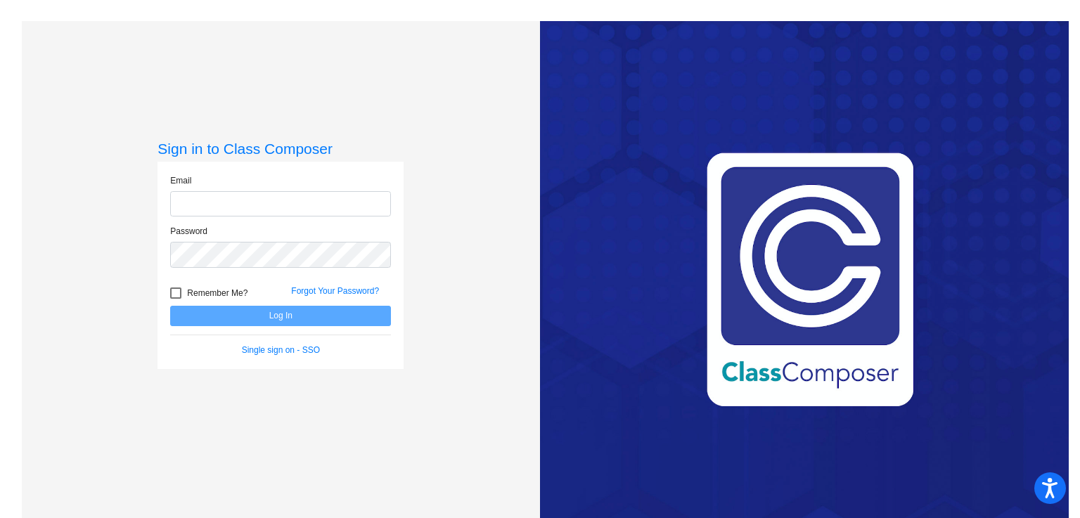
type input "[PERSON_NAME][EMAIL_ADDRESS][PERSON_NAME][DOMAIN_NAME]"
click at [286, 311] on button "Log In" at bounding box center [280, 316] width 221 height 20
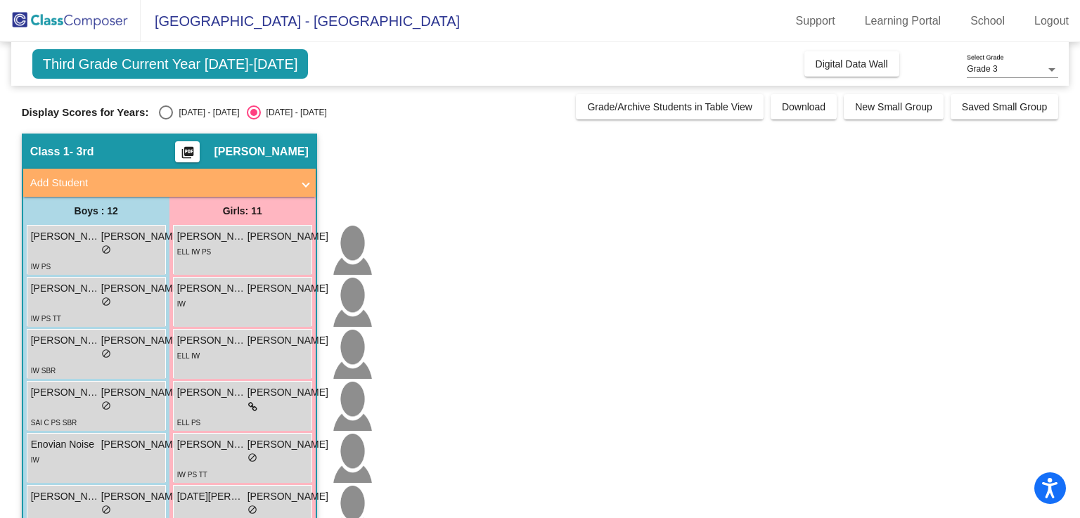
click at [170, 115] on div "Select an option" at bounding box center [166, 113] width 14 height 14
click at [166, 120] on input "[DATE] - [DATE]" at bounding box center [165, 120] width 1 height 1
radio input "true"
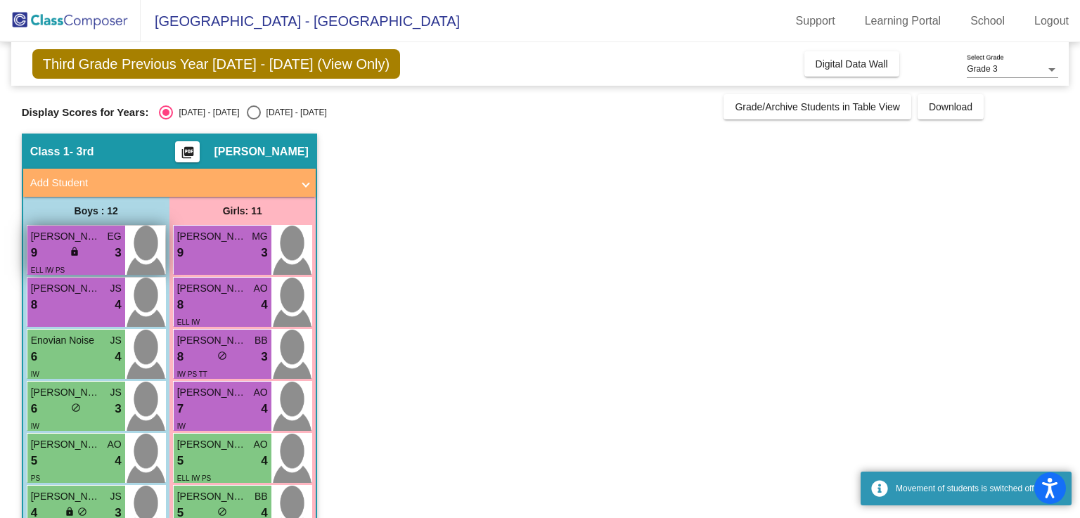
click at [97, 257] on div "9 lock do_not_disturb_alt 3" at bounding box center [76, 253] width 91 height 18
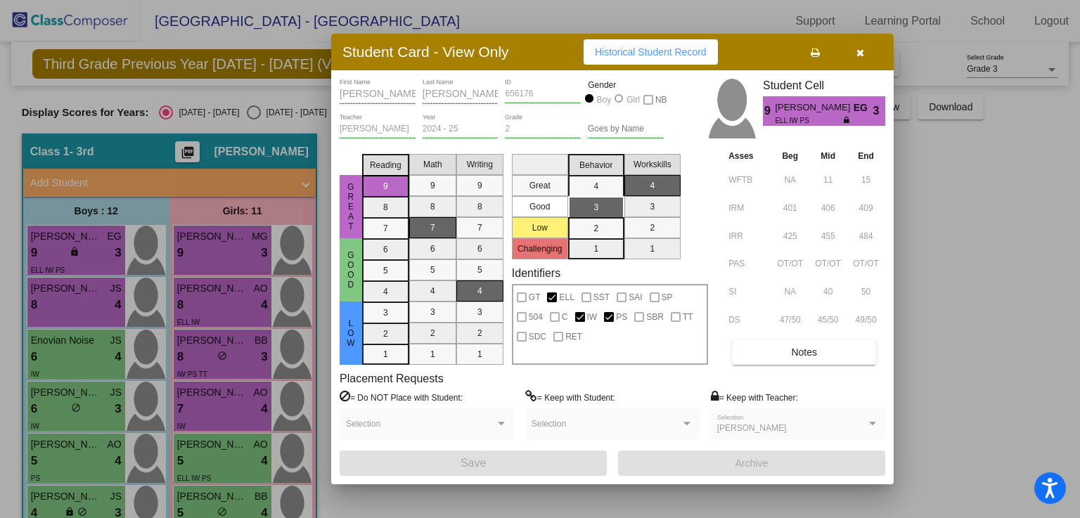
click at [610, 56] on span "Historical Student Record" at bounding box center [651, 51] width 112 height 11
click at [861, 49] on icon "button" at bounding box center [861, 53] width 8 height 10
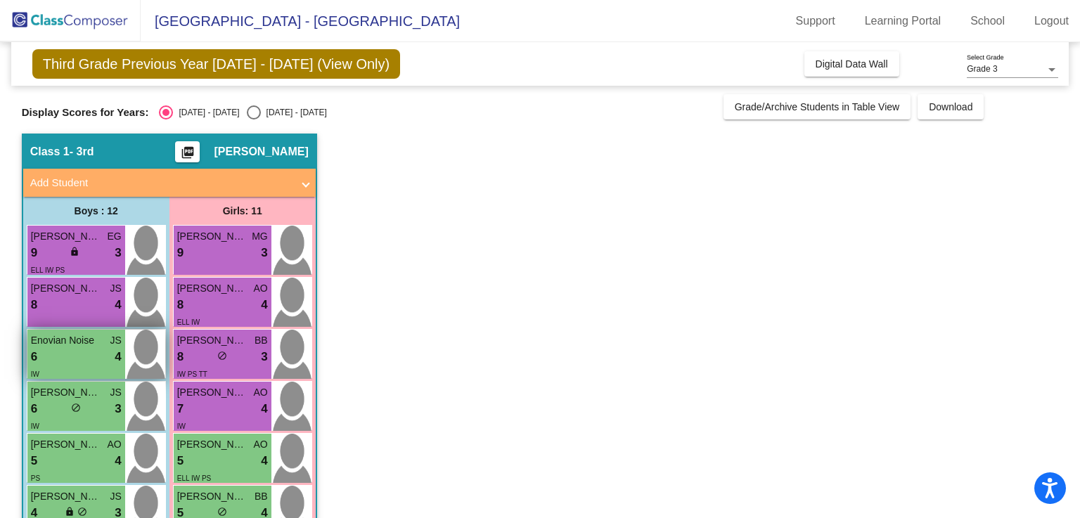
click at [90, 371] on div "IW" at bounding box center [76, 373] width 91 height 15
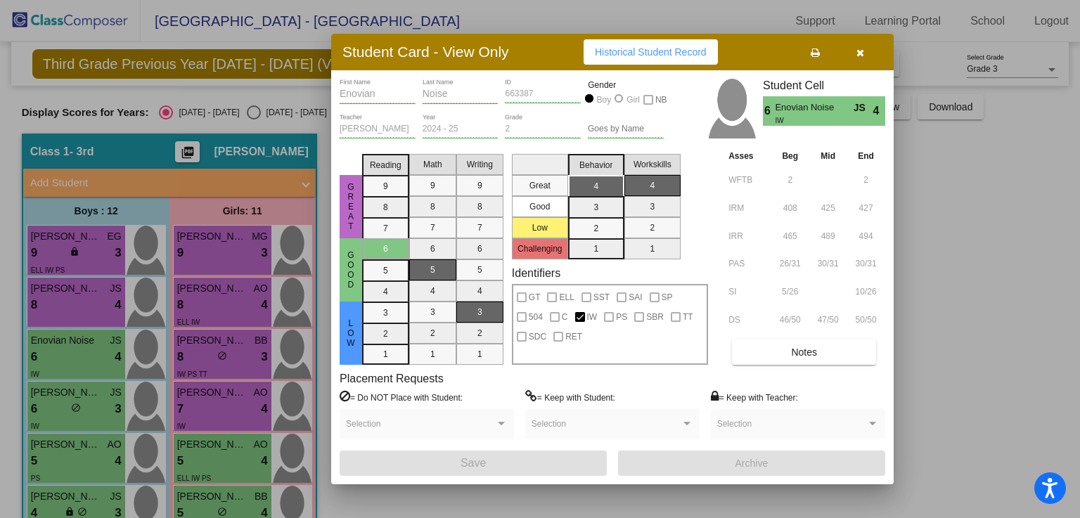
click at [630, 51] on span "Historical Student Record" at bounding box center [651, 51] width 112 height 11
click at [857, 53] on button "button" at bounding box center [860, 51] width 45 height 25
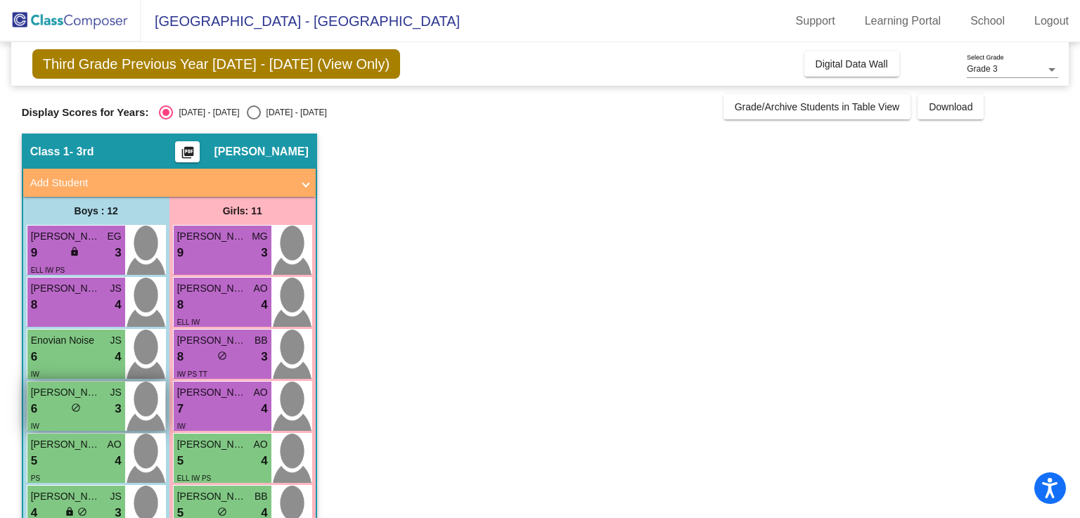
click at [72, 403] on span "do_not_disturb_alt" at bounding box center [76, 408] width 10 height 10
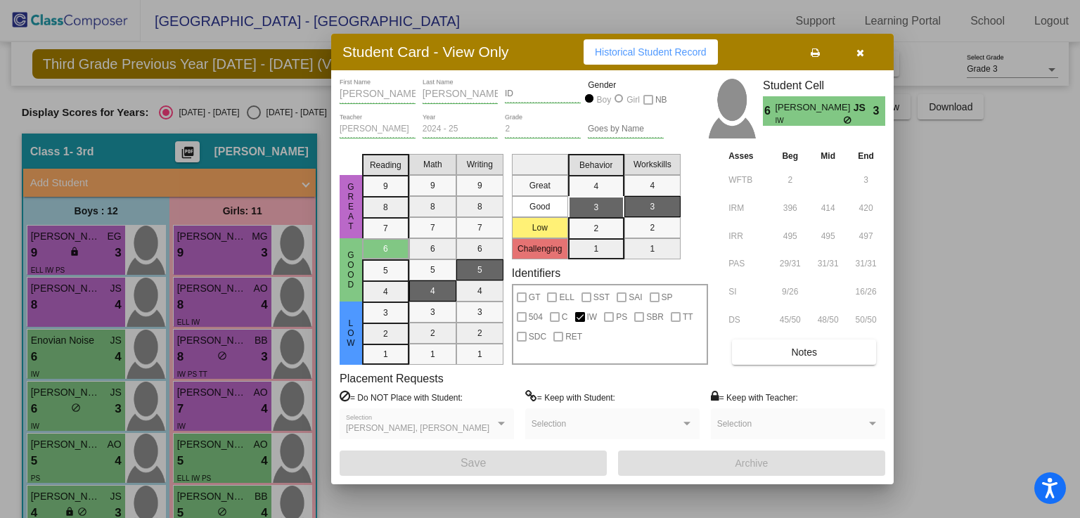
click at [615, 52] on span "Historical Student Record" at bounding box center [651, 51] width 112 height 11
click at [864, 51] on button "button" at bounding box center [860, 51] width 45 height 25
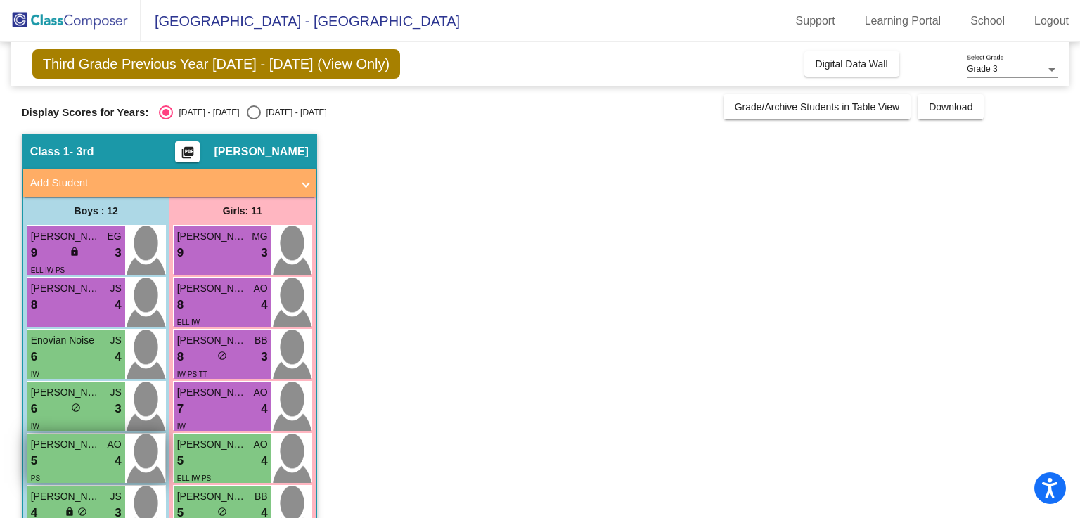
click at [35, 456] on span "5" at bounding box center [34, 461] width 6 height 18
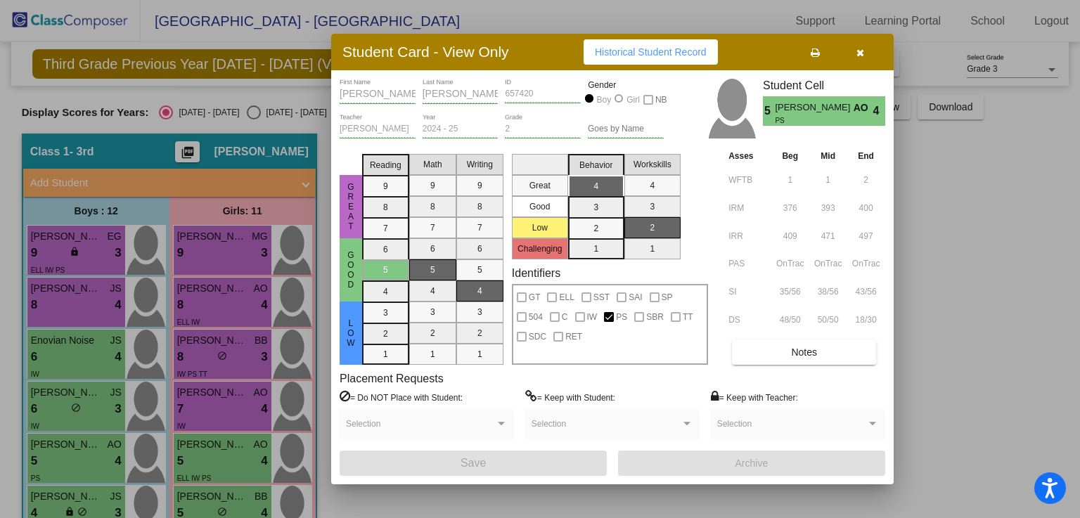
click at [641, 52] on span "Historical Student Record" at bounding box center [651, 51] width 112 height 11
click at [862, 57] on icon "button" at bounding box center [861, 53] width 8 height 10
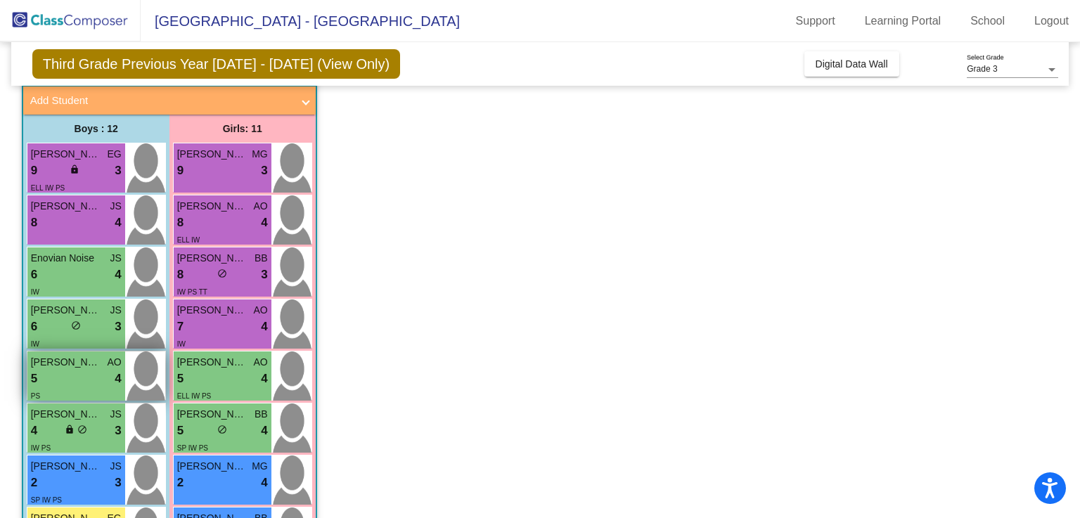
scroll to position [141, 0]
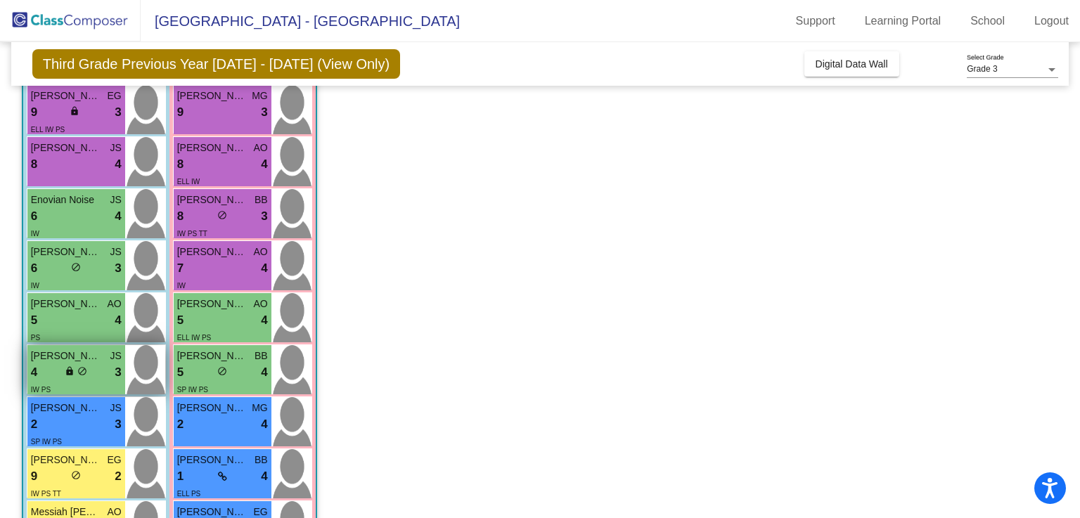
drag, startPoint x: 56, startPoint y: 385, endPoint x: 49, endPoint y: 382, distance: 7.2
click at [49, 382] on div "IW PS" at bounding box center [76, 389] width 91 height 15
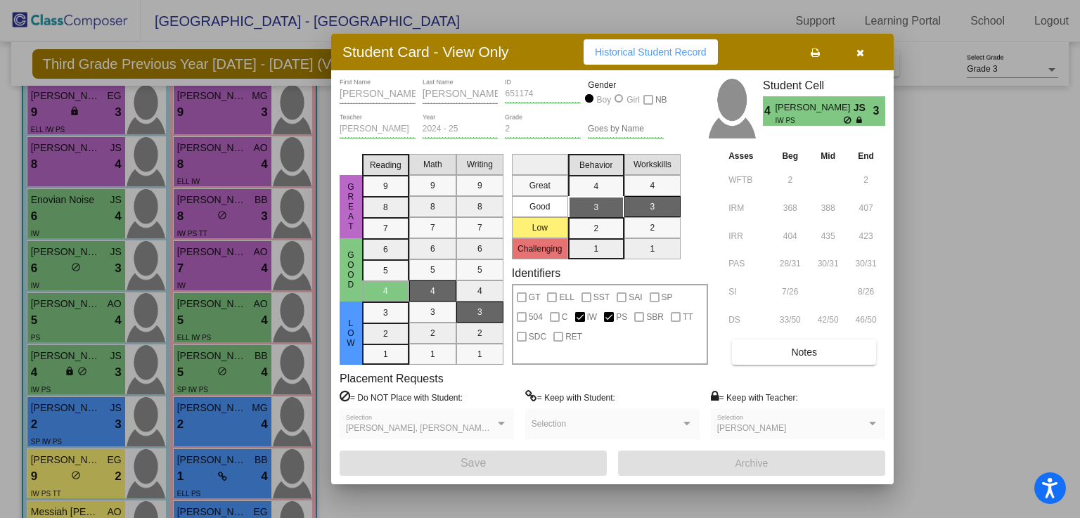
click at [629, 62] on button "Historical Student Record" at bounding box center [651, 51] width 134 height 25
click at [864, 52] on button "button" at bounding box center [860, 51] width 45 height 25
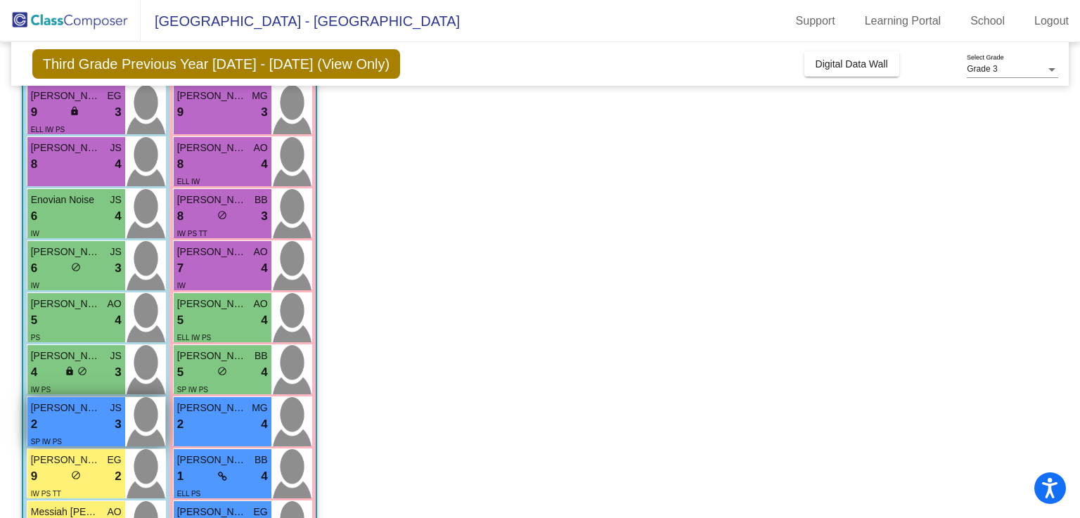
click at [32, 421] on span "2" at bounding box center [34, 425] width 6 height 18
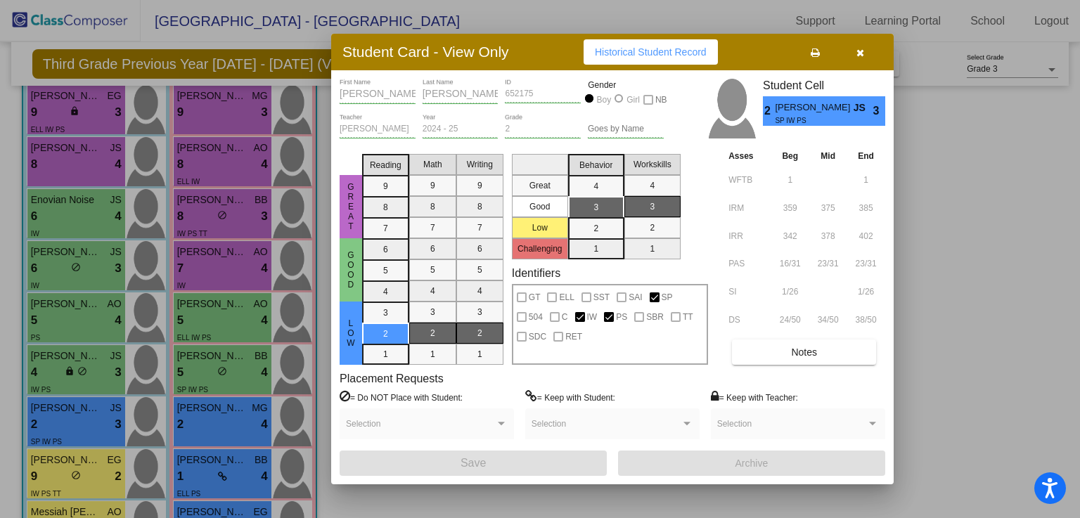
click at [663, 58] on button "Historical Student Record" at bounding box center [651, 51] width 134 height 25
click at [863, 54] on icon "button" at bounding box center [861, 53] width 8 height 10
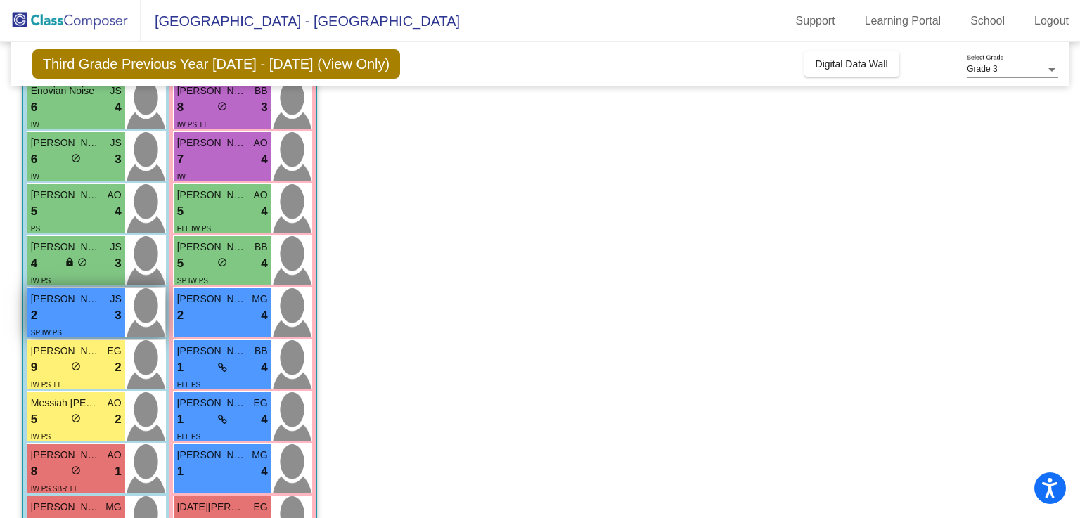
scroll to position [281, 0]
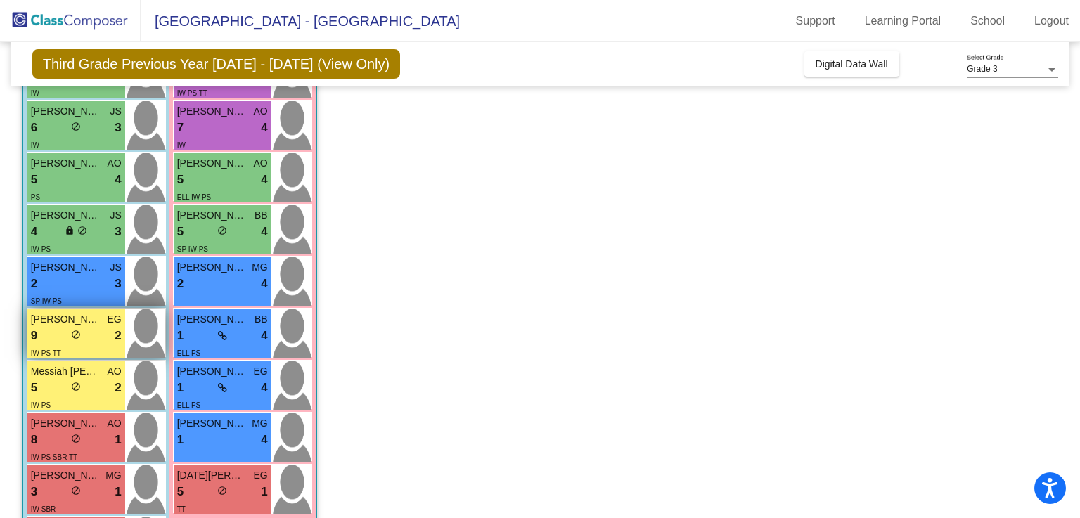
click at [64, 333] on div "9 lock do_not_disturb_alt 2" at bounding box center [76, 336] width 91 height 18
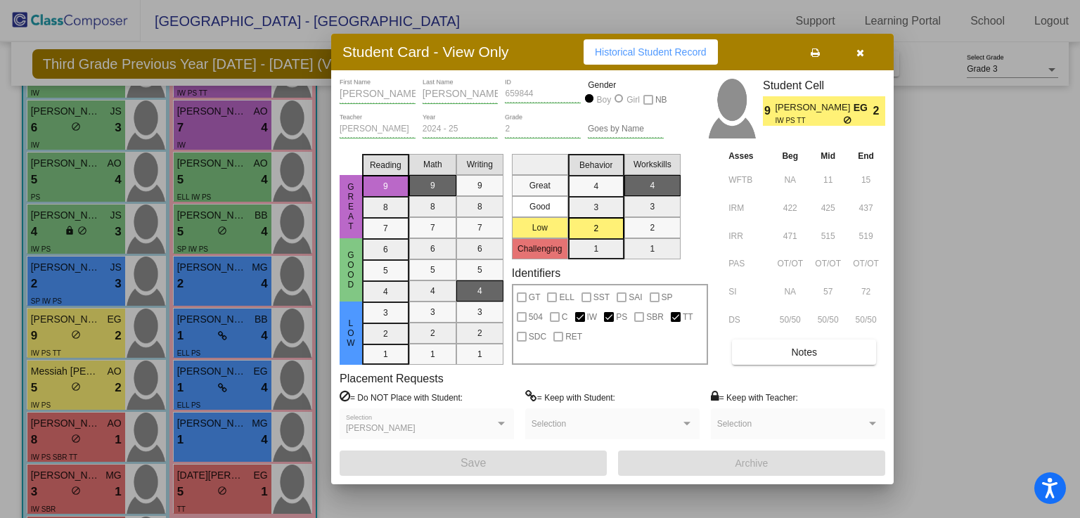
click at [660, 53] on span "Historical Student Record" at bounding box center [651, 51] width 112 height 11
click at [865, 50] on button "button" at bounding box center [860, 51] width 45 height 25
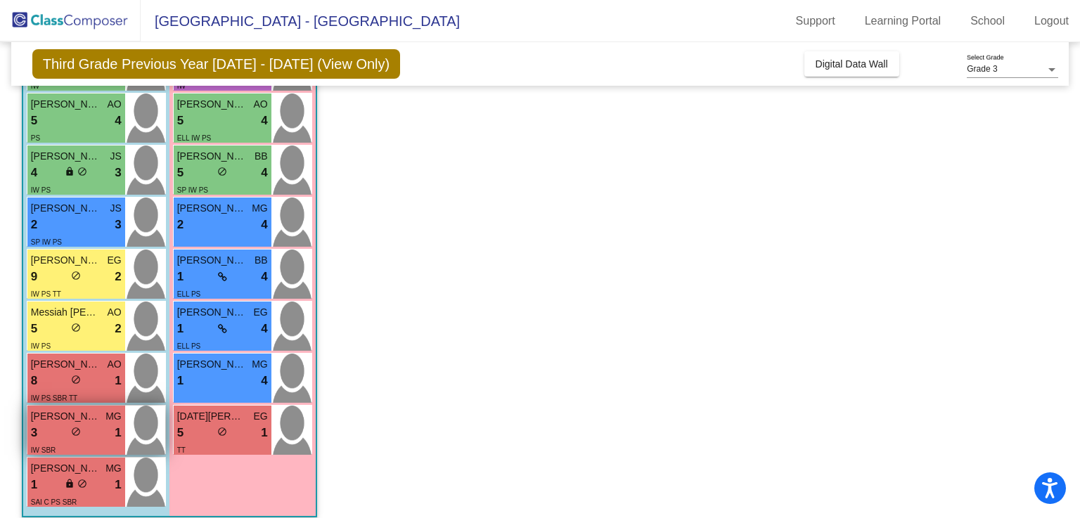
scroll to position [352, 0]
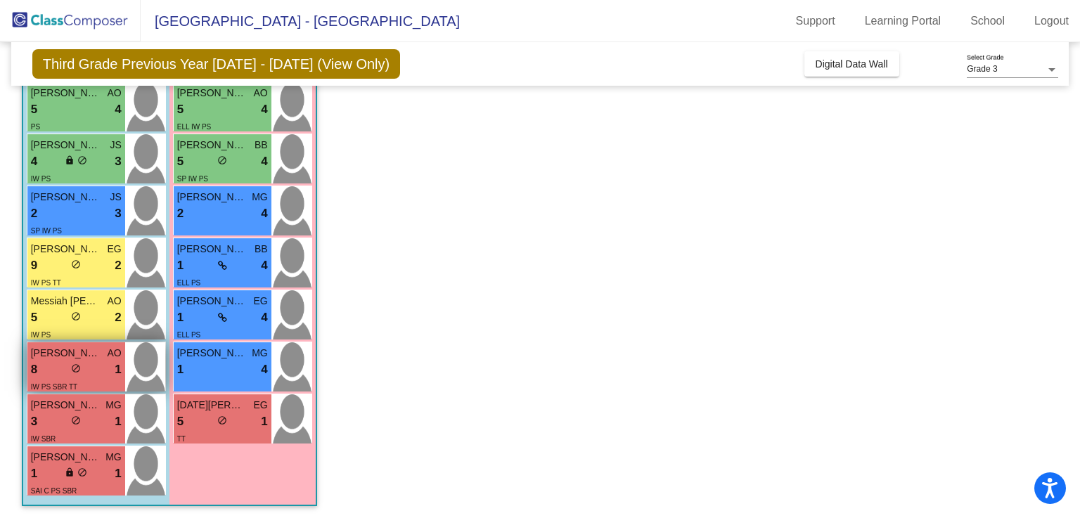
click at [53, 373] on div "8 lock do_not_disturb_alt 1" at bounding box center [76, 370] width 91 height 18
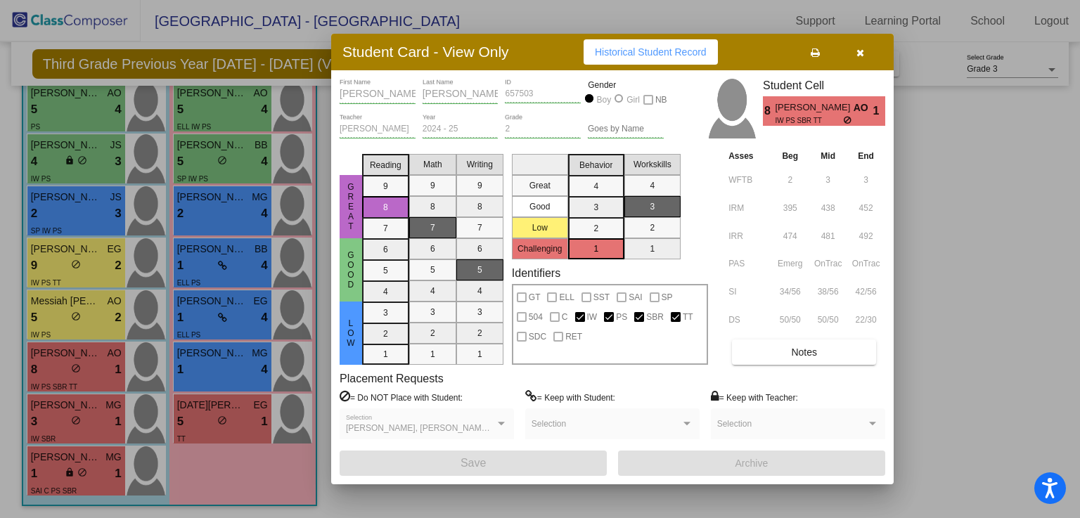
click at [660, 57] on button "Historical Student Record" at bounding box center [651, 51] width 134 height 25
drag, startPoint x: 862, startPoint y: 56, endPoint x: 432, endPoint y: 282, distance: 486.1
click at [858, 58] on button "button" at bounding box center [860, 51] width 45 height 25
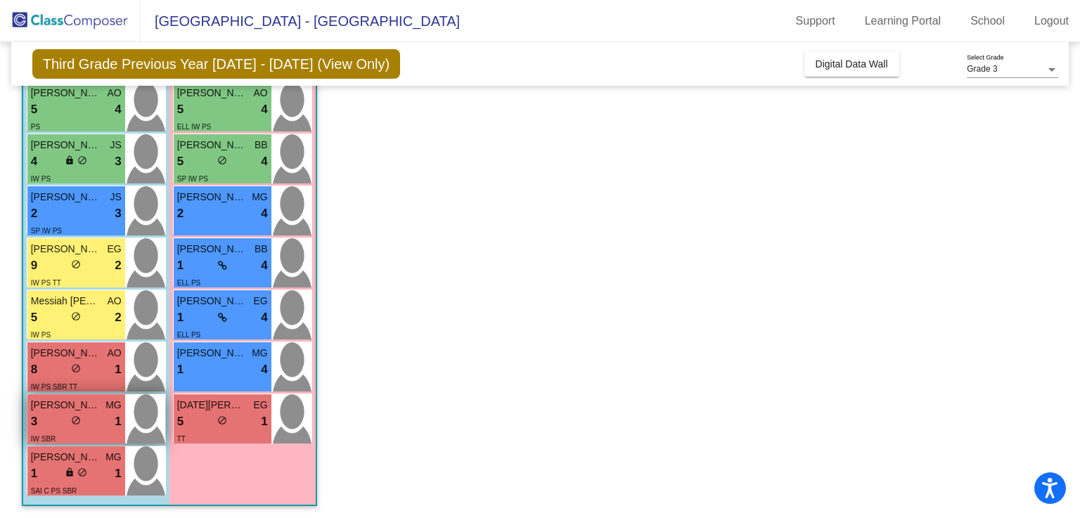
click at [51, 411] on span "[PERSON_NAME]" at bounding box center [66, 405] width 70 height 15
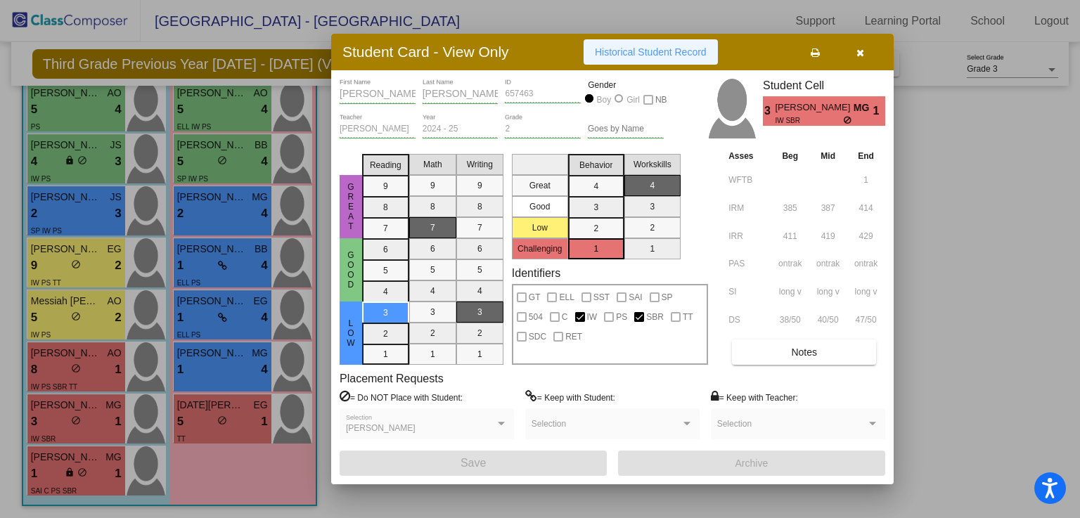
click at [678, 56] on span "Historical Student Record" at bounding box center [651, 51] width 112 height 11
click at [860, 56] on icon "button" at bounding box center [861, 53] width 8 height 10
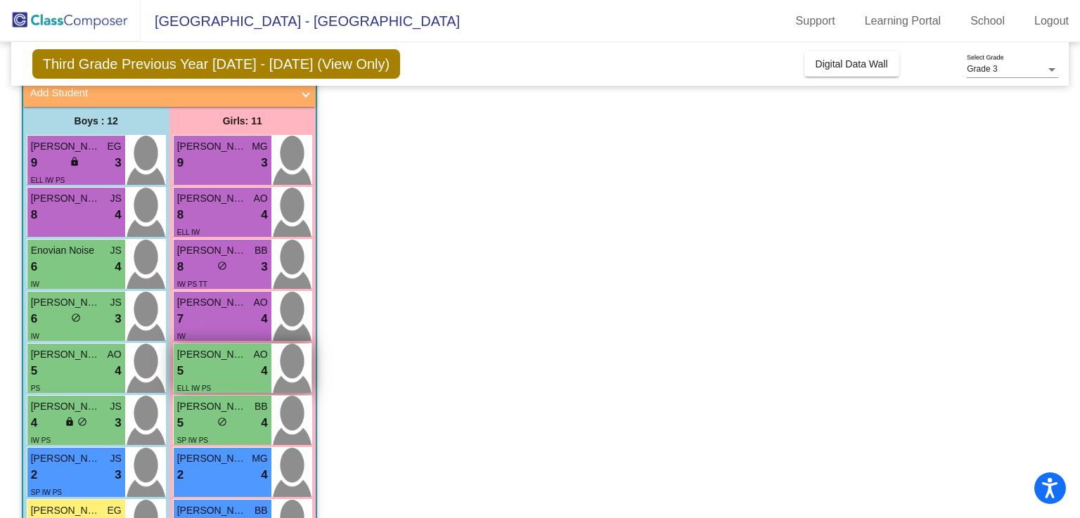
scroll to position [353, 0]
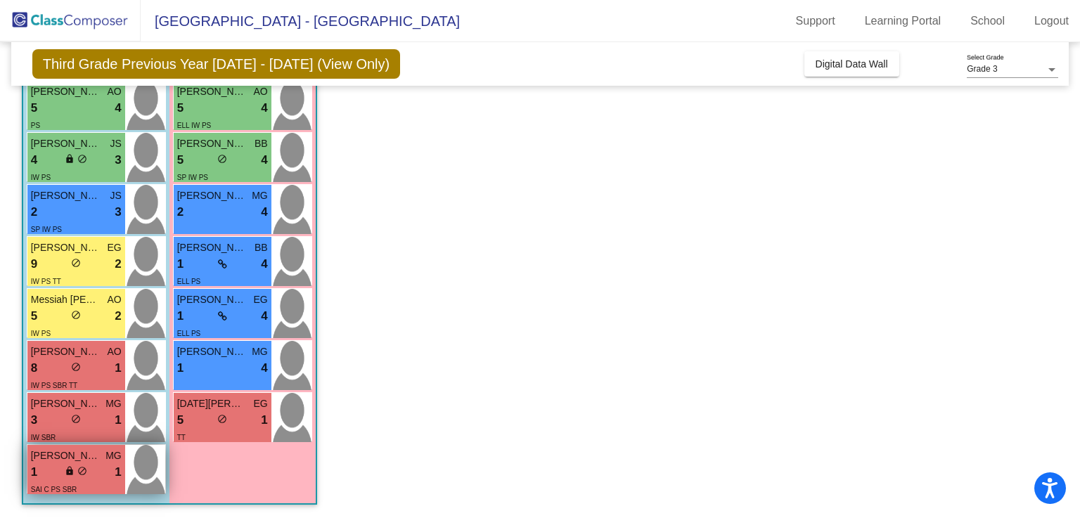
click at [37, 470] on div "1 lock do_not_disturb_alt 1" at bounding box center [76, 472] width 91 height 18
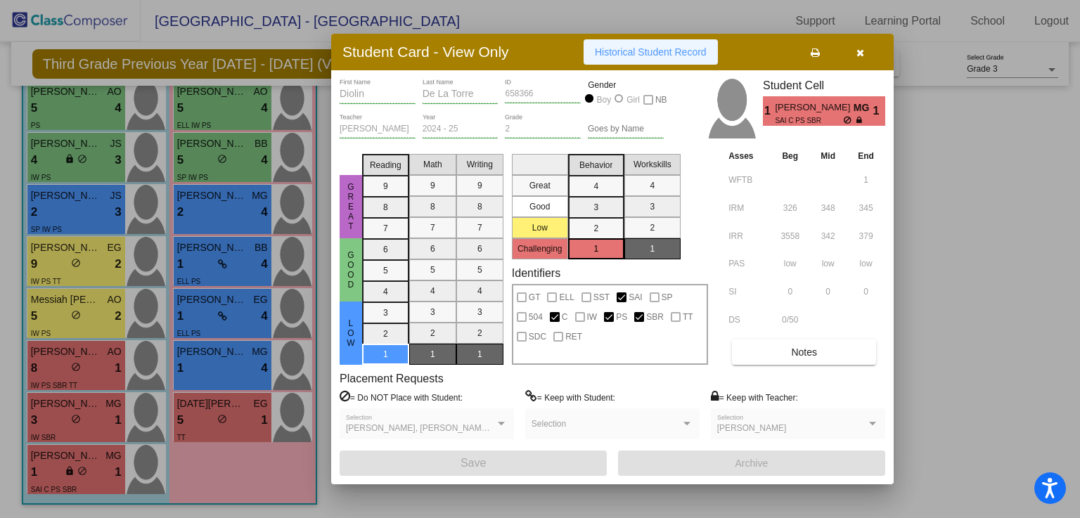
click at [657, 56] on span "Historical Student Record" at bounding box center [651, 51] width 112 height 11
click at [864, 56] on icon "button" at bounding box center [861, 53] width 8 height 10
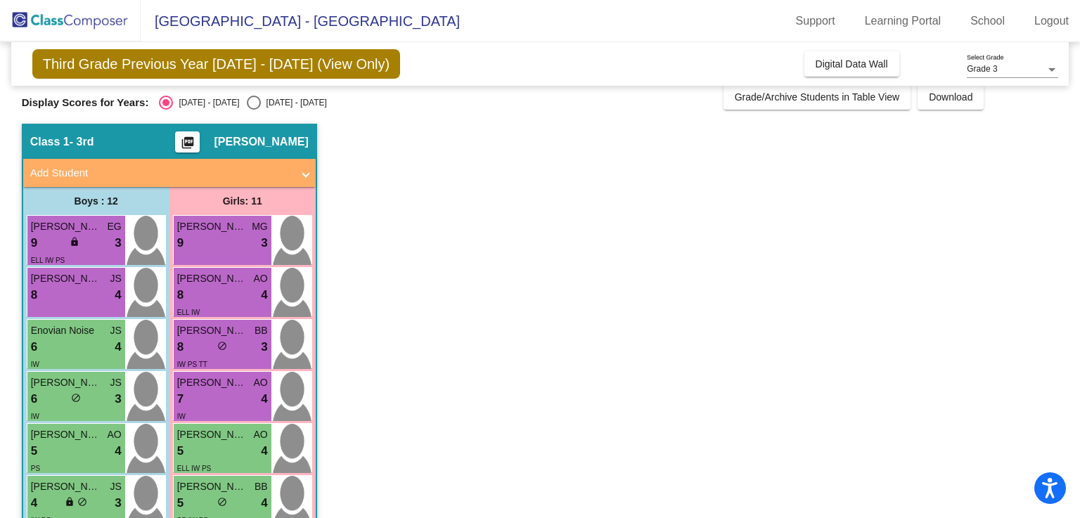
scroll to position [1, 0]
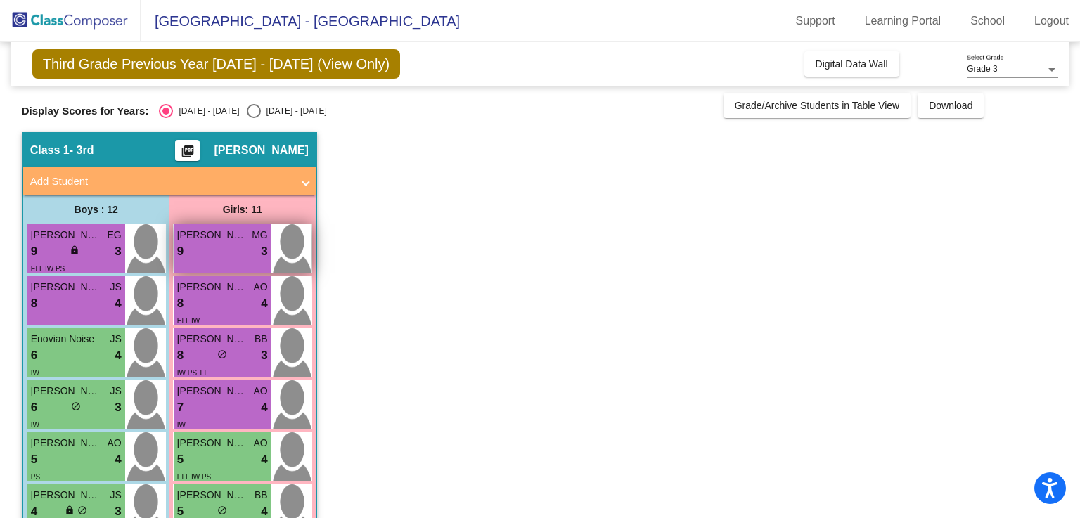
click at [247, 265] on div "[PERSON_NAME] MG 9 lock do_not_disturb_alt 3" at bounding box center [223, 248] width 98 height 49
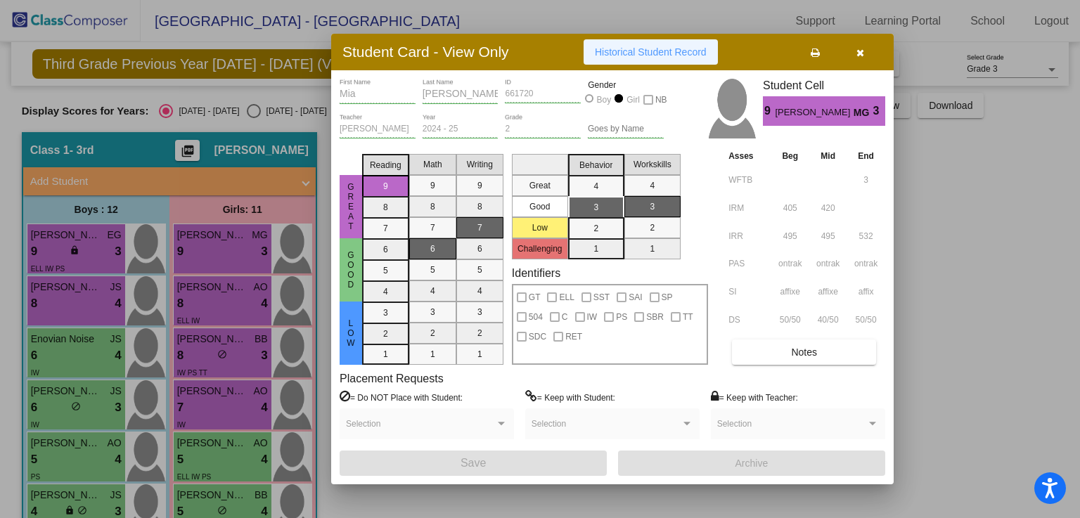
click at [672, 57] on button "Historical Student Record" at bounding box center [651, 51] width 134 height 25
drag, startPoint x: 859, startPoint y: 56, endPoint x: 801, endPoint y: 84, distance: 64.5
click at [857, 58] on icon "button" at bounding box center [861, 53] width 8 height 10
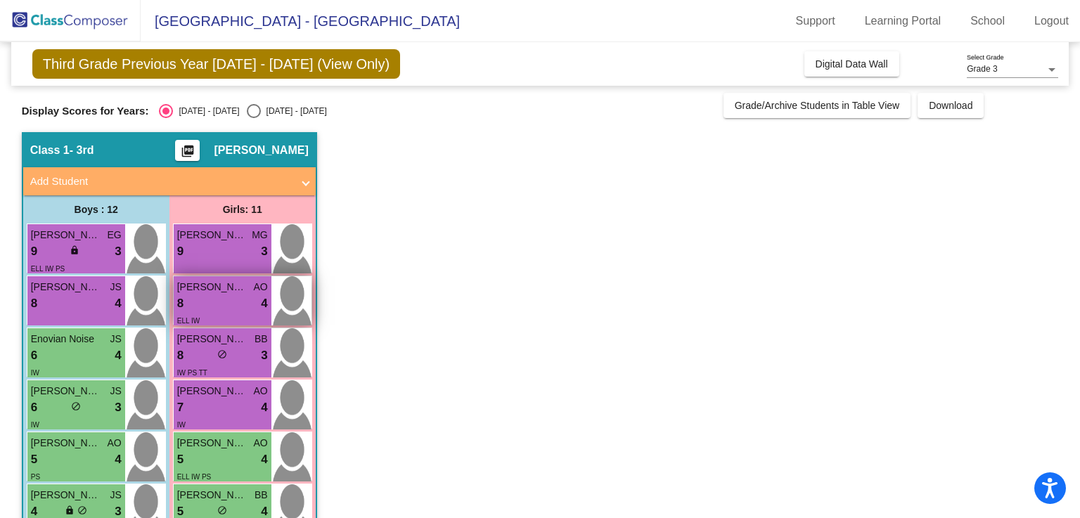
click at [218, 293] on span "[PERSON_NAME] [PERSON_NAME]" at bounding box center [212, 287] width 70 height 15
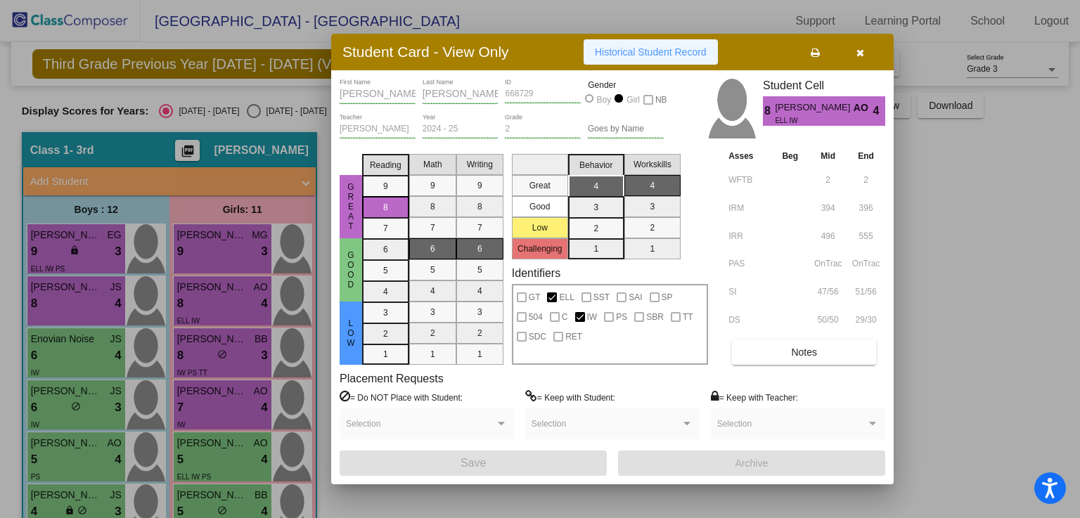
click at [646, 47] on span "Historical Student Record" at bounding box center [651, 51] width 112 height 11
click at [855, 58] on button "button" at bounding box center [860, 51] width 45 height 25
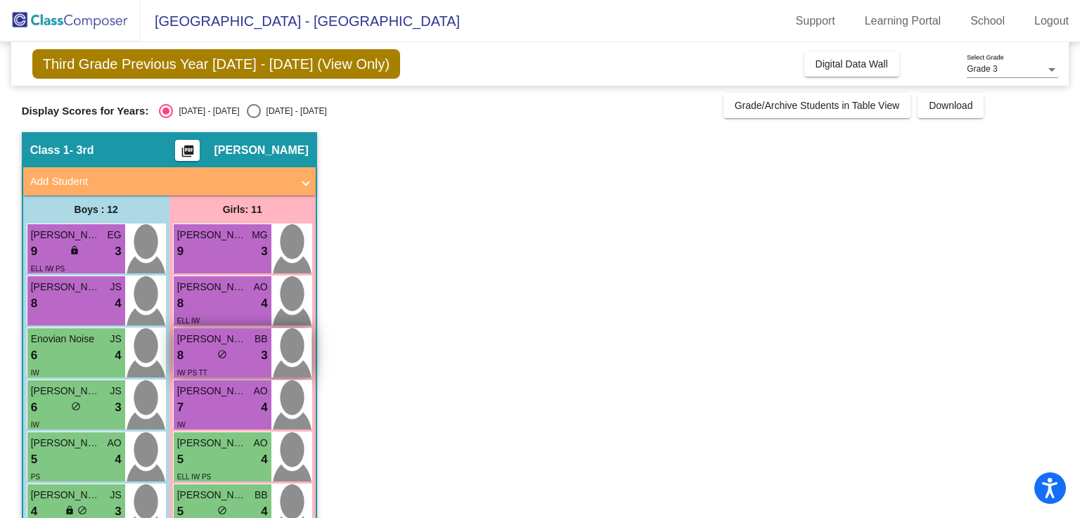
click at [190, 362] on div "8 lock do_not_disturb_alt 3" at bounding box center [222, 356] width 91 height 18
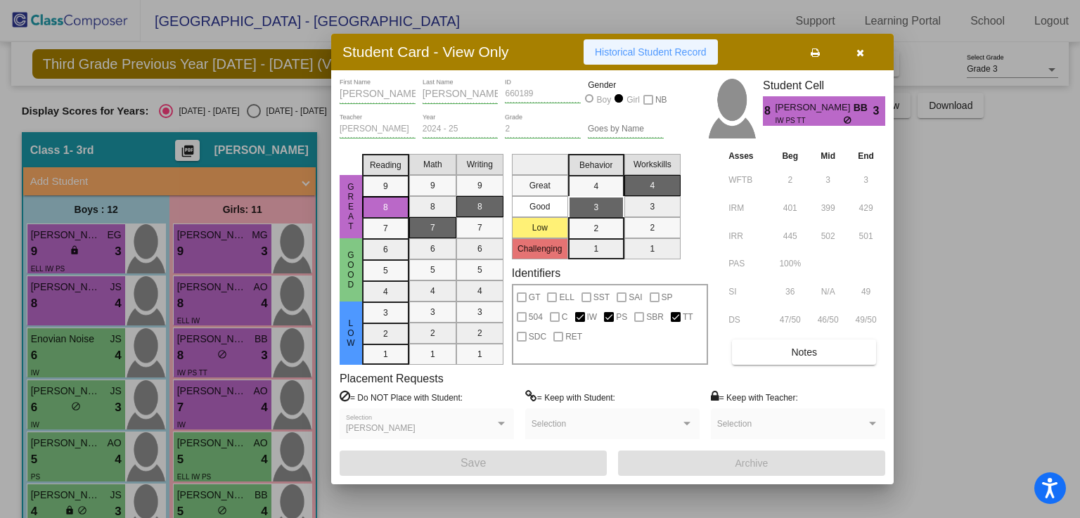
click at [618, 51] on span "Historical Student Record" at bounding box center [651, 51] width 112 height 11
click at [862, 50] on button "button" at bounding box center [860, 51] width 45 height 25
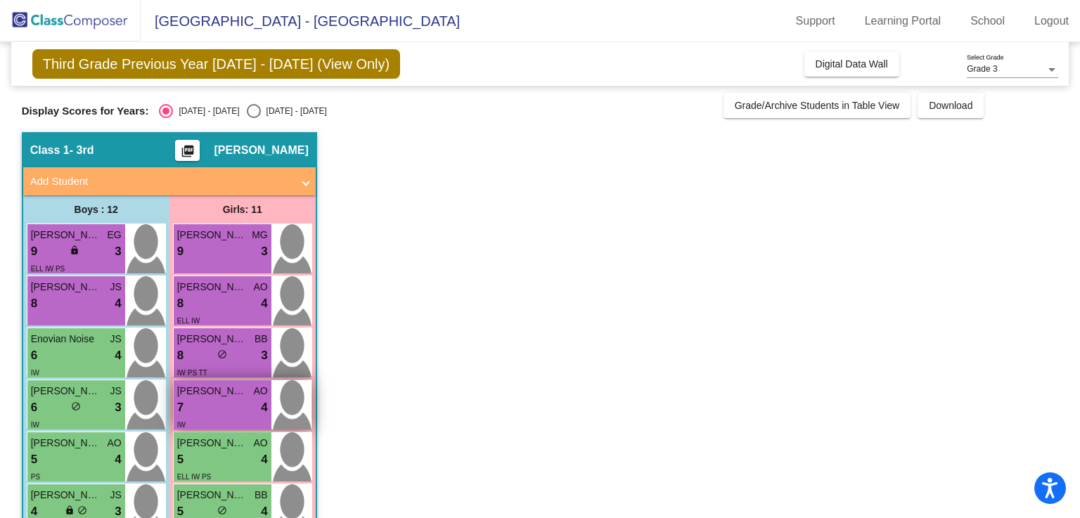
click at [218, 401] on div "7 lock do_not_disturb_alt 4" at bounding box center [222, 408] width 91 height 18
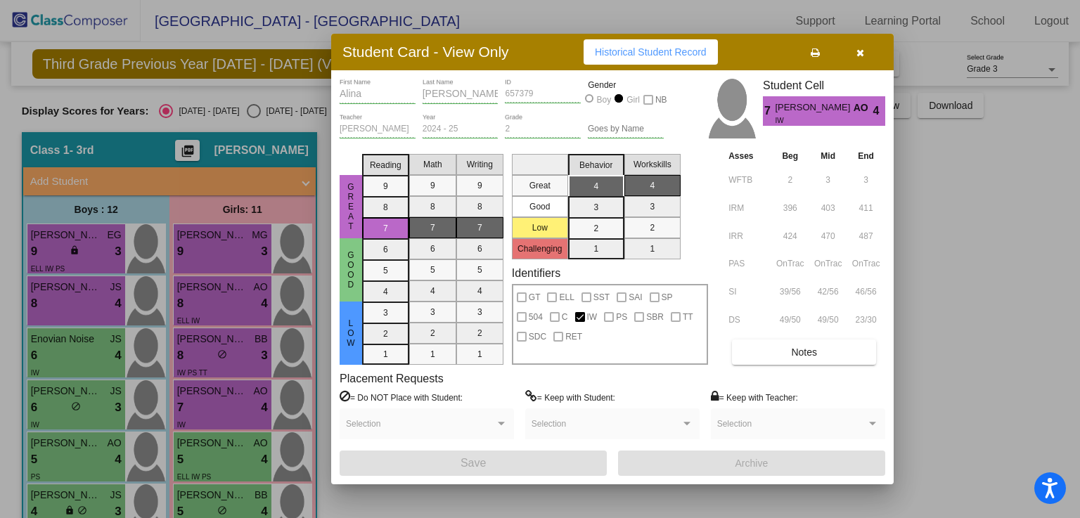
click at [675, 56] on span "Historical Student Record" at bounding box center [651, 51] width 112 height 11
click at [862, 57] on icon "button" at bounding box center [861, 53] width 8 height 10
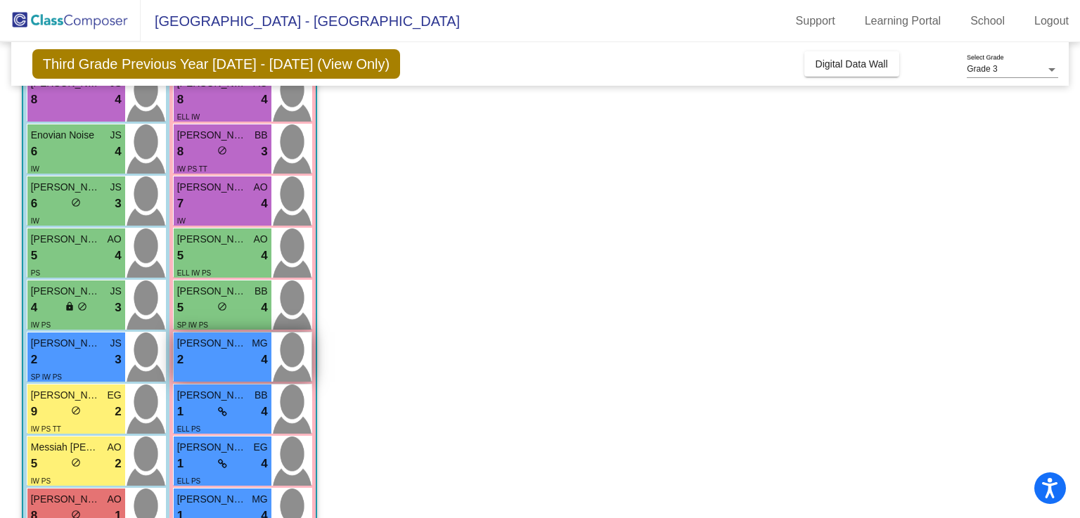
scroll to position [212, 0]
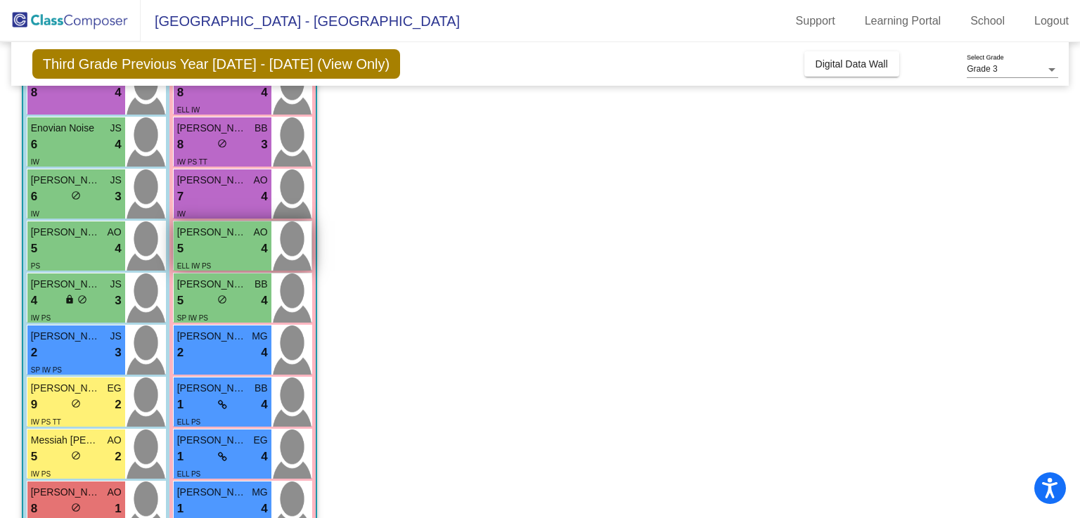
click at [243, 264] on div "ELL IW PS" at bounding box center [222, 265] width 91 height 15
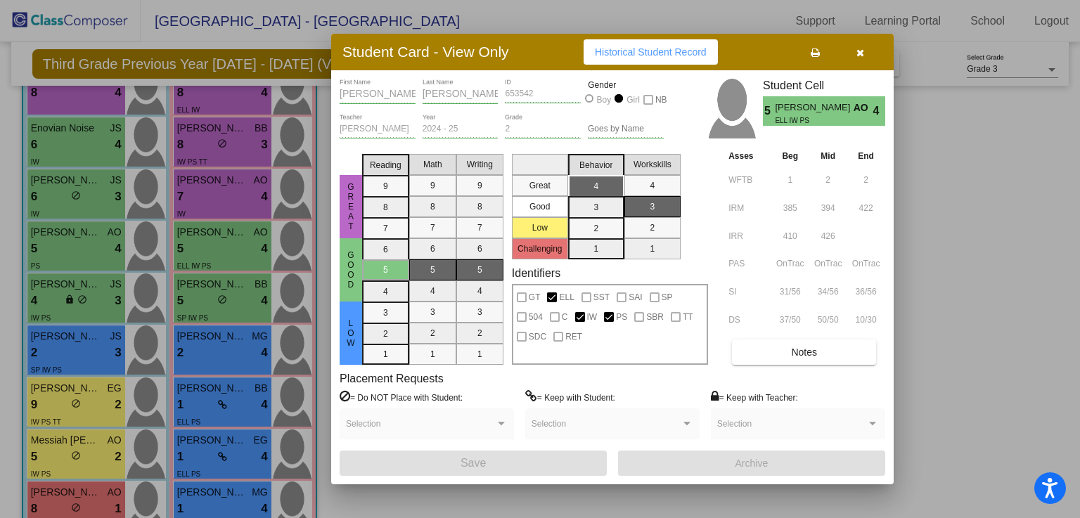
click at [606, 58] on button "Historical Student Record" at bounding box center [651, 51] width 134 height 25
click at [859, 58] on button "button" at bounding box center [860, 51] width 45 height 25
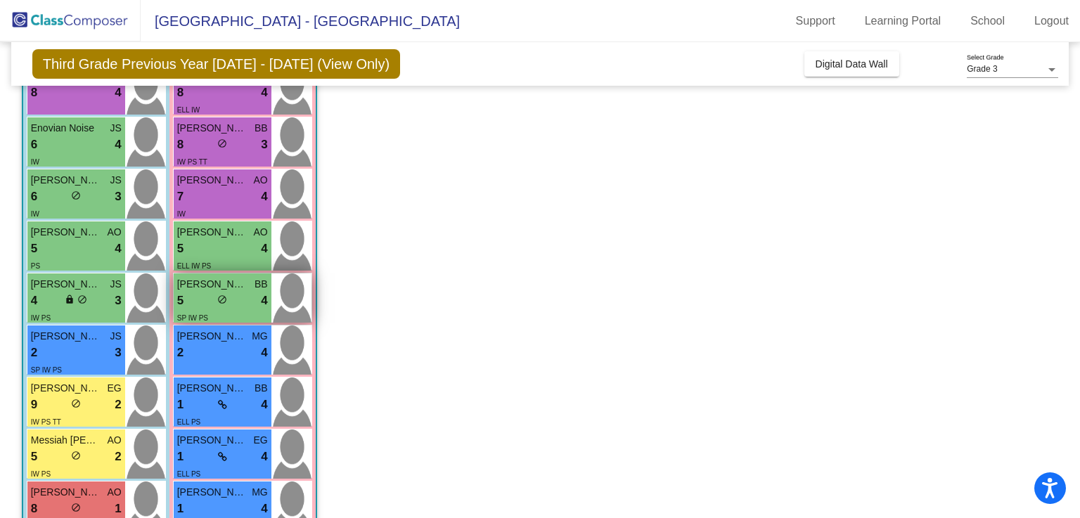
click at [186, 300] on div "5 lock do_not_disturb_alt 4" at bounding box center [222, 301] width 91 height 18
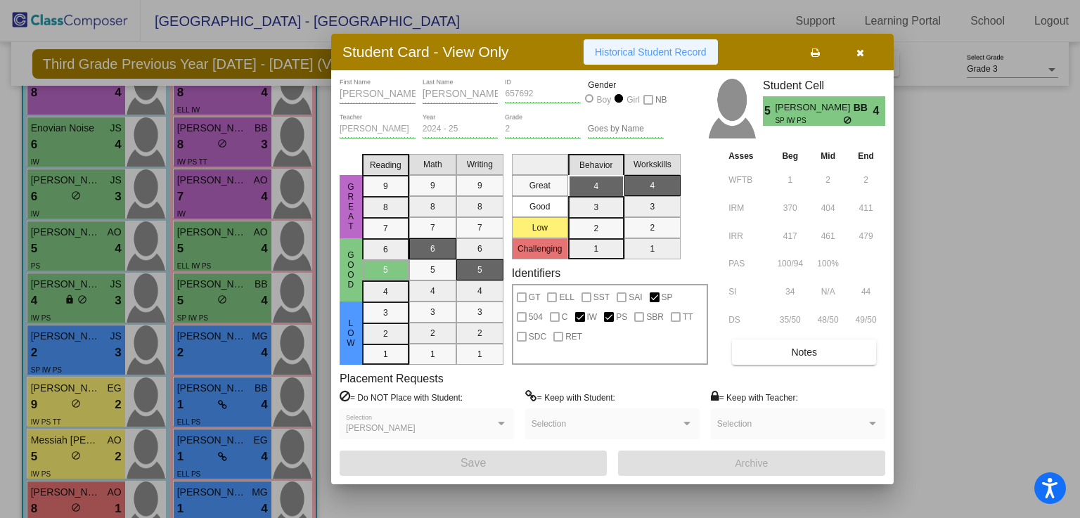
click at [670, 53] on span "Historical Student Record" at bounding box center [651, 51] width 112 height 11
click at [859, 58] on button "button" at bounding box center [860, 51] width 45 height 25
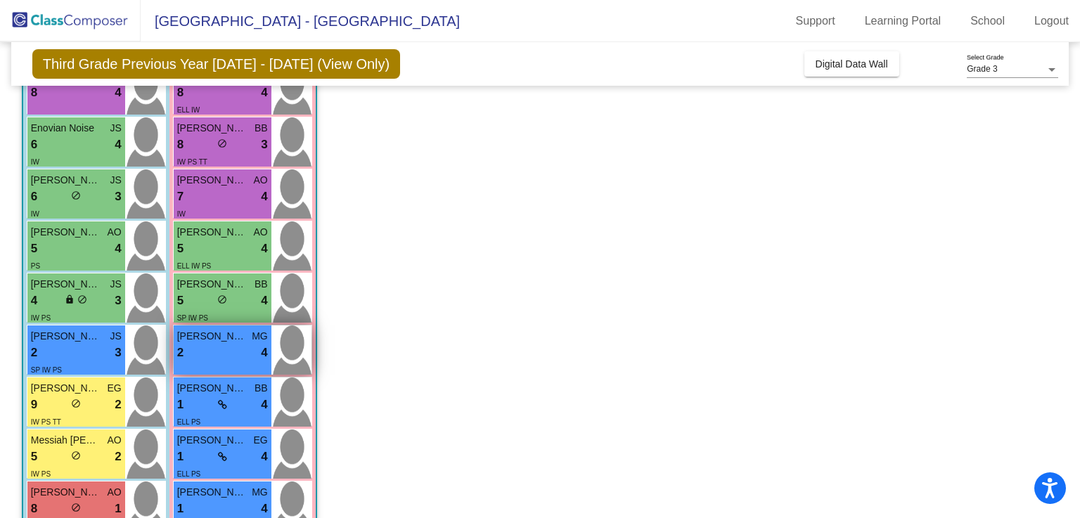
click at [206, 364] on div "[PERSON_NAME] MG 2 lock do_not_disturb_alt 4" at bounding box center [223, 350] width 98 height 49
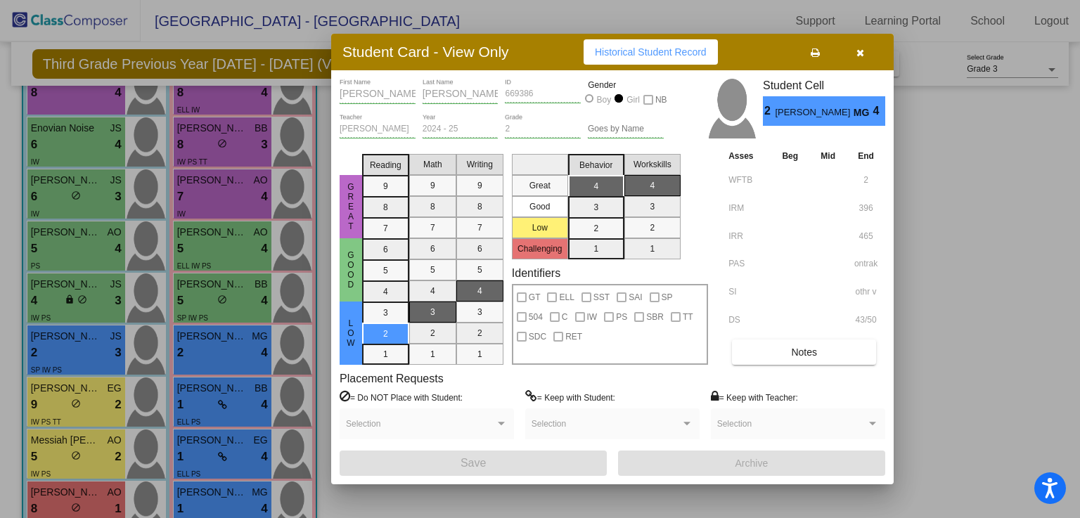
click at [668, 57] on button "Historical Student Record" at bounding box center [651, 51] width 134 height 25
drag, startPoint x: 857, startPoint y: 53, endPoint x: 756, endPoint y: 107, distance: 114.2
click at [857, 53] on icon "button" at bounding box center [861, 53] width 8 height 10
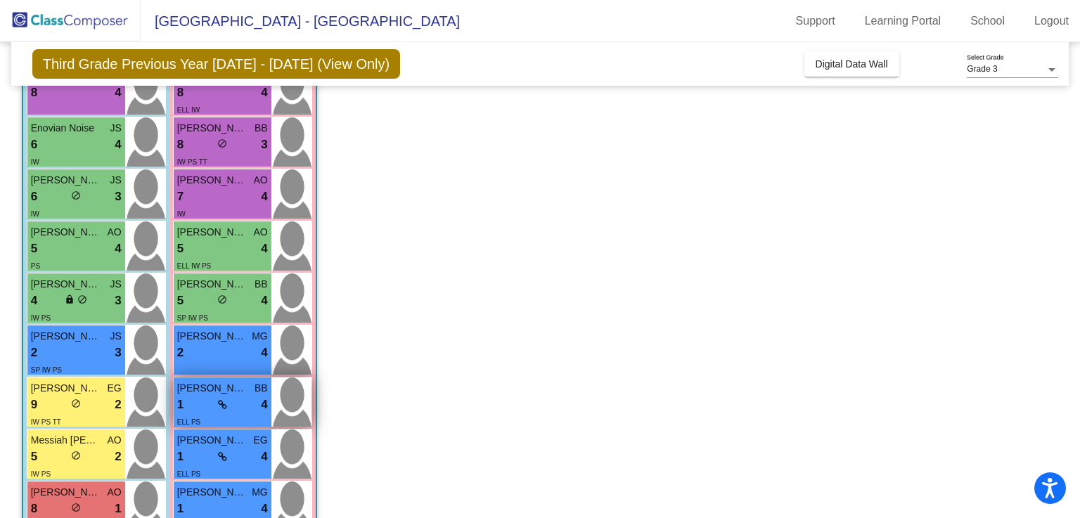
click at [200, 411] on div "1 lock do_not_disturb_alt 4" at bounding box center [222, 405] width 91 height 18
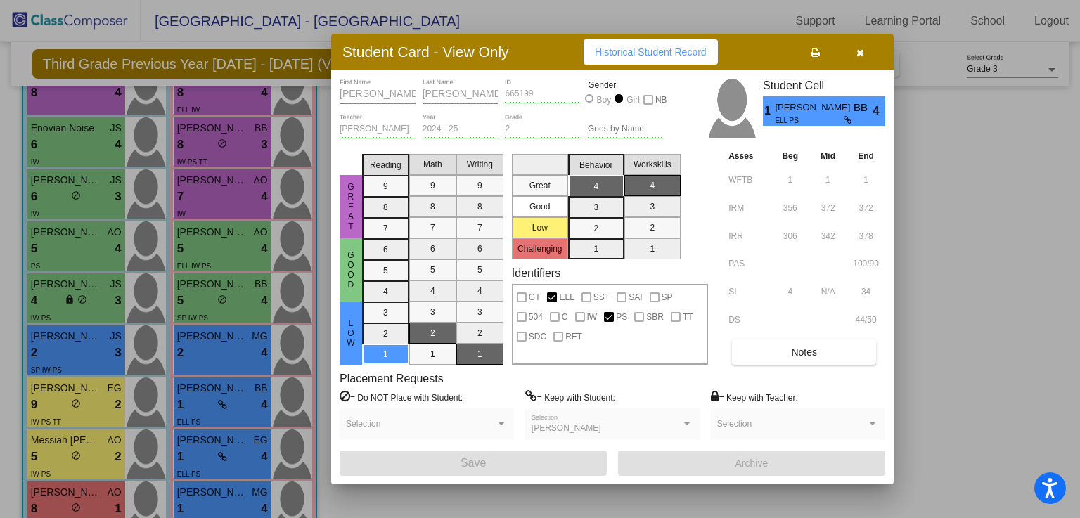
drag, startPoint x: 654, startPoint y: 49, endPoint x: 646, endPoint y: 55, distance: 10.0
click at [653, 49] on span "Historical Student Record" at bounding box center [651, 51] width 112 height 11
click at [864, 56] on icon "button" at bounding box center [861, 53] width 8 height 10
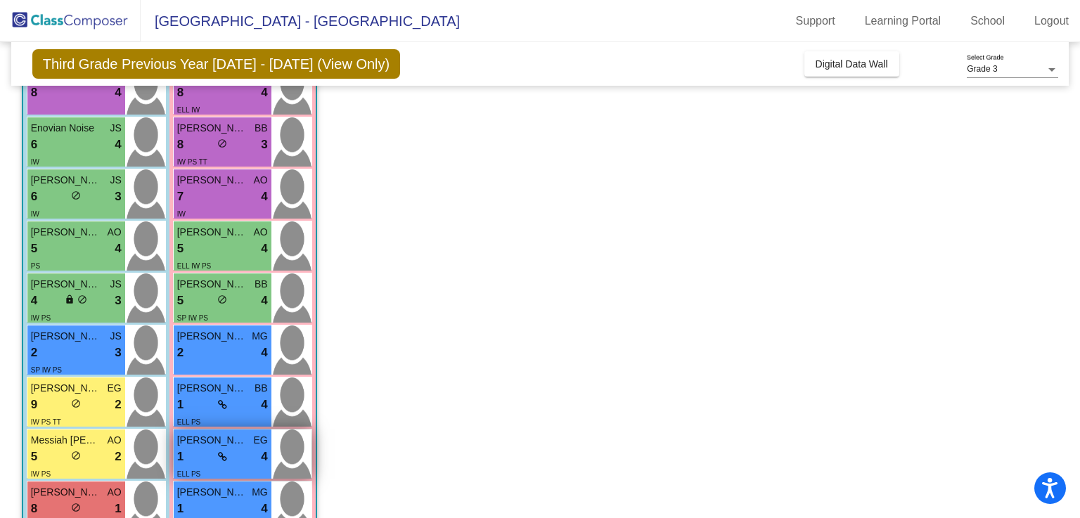
click at [194, 458] on div "1 lock do_not_disturb_alt 4" at bounding box center [222, 457] width 91 height 18
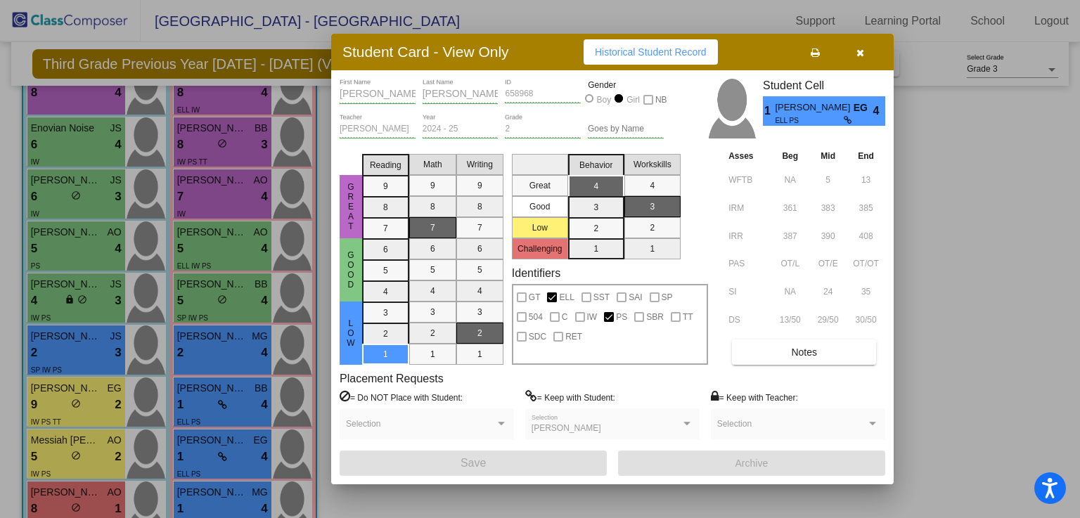
click at [670, 51] on span "Historical Student Record" at bounding box center [651, 51] width 112 height 11
click at [862, 54] on icon "button" at bounding box center [861, 53] width 8 height 10
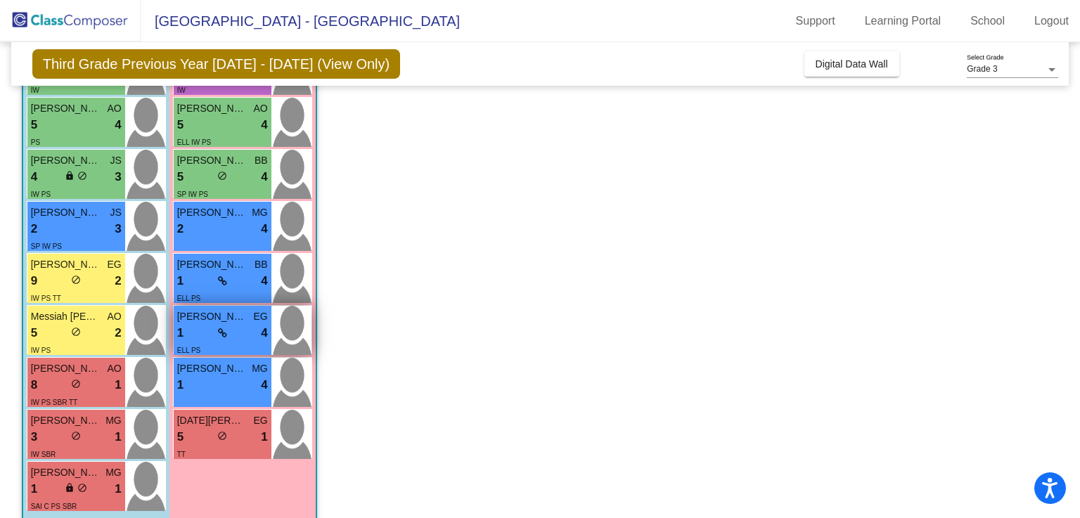
scroll to position [353, 0]
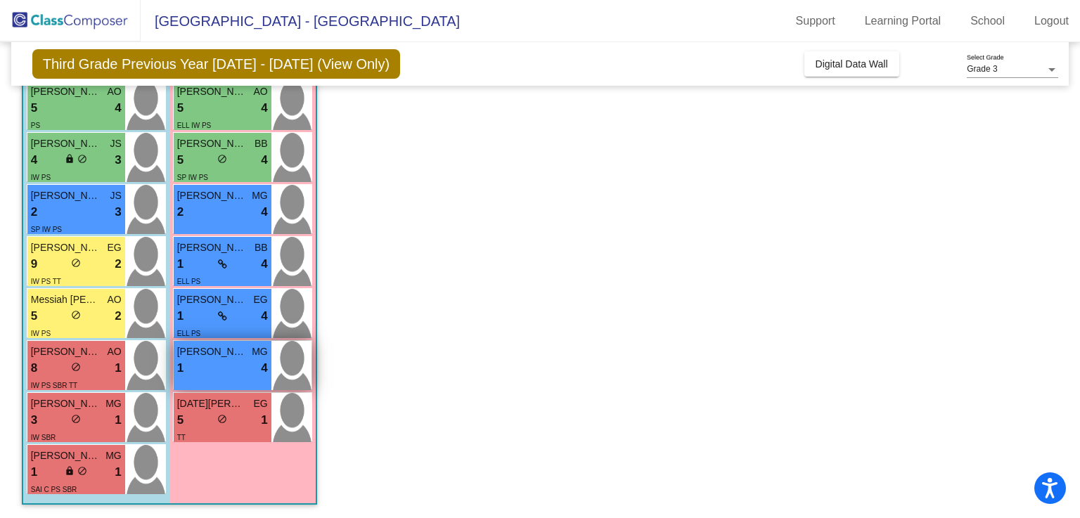
click at [250, 373] on div "1 lock do_not_disturb_alt 4" at bounding box center [222, 368] width 91 height 18
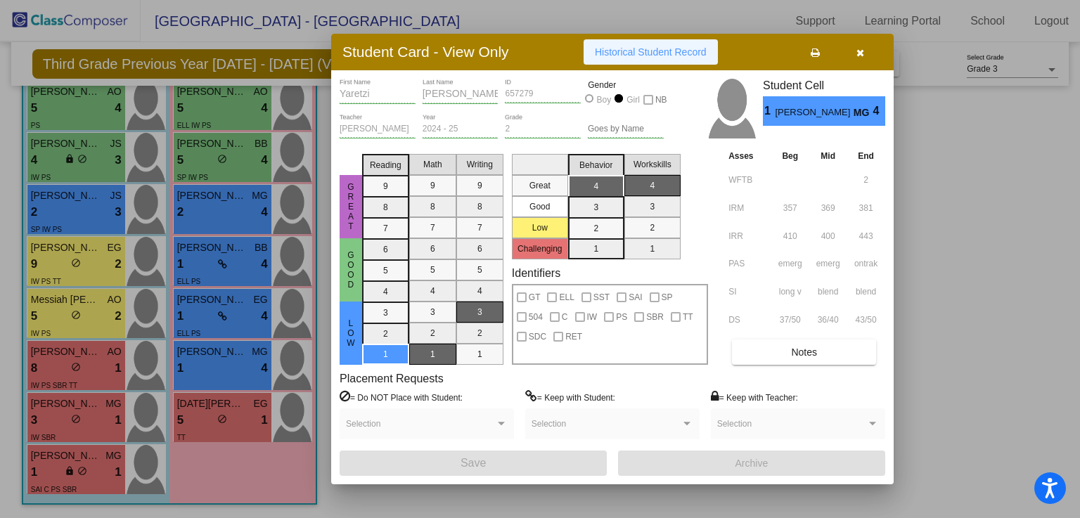
click at [685, 48] on span "Historical Student Record" at bounding box center [651, 51] width 112 height 11
click at [861, 51] on icon "button" at bounding box center [861, 53] width 8 height 10
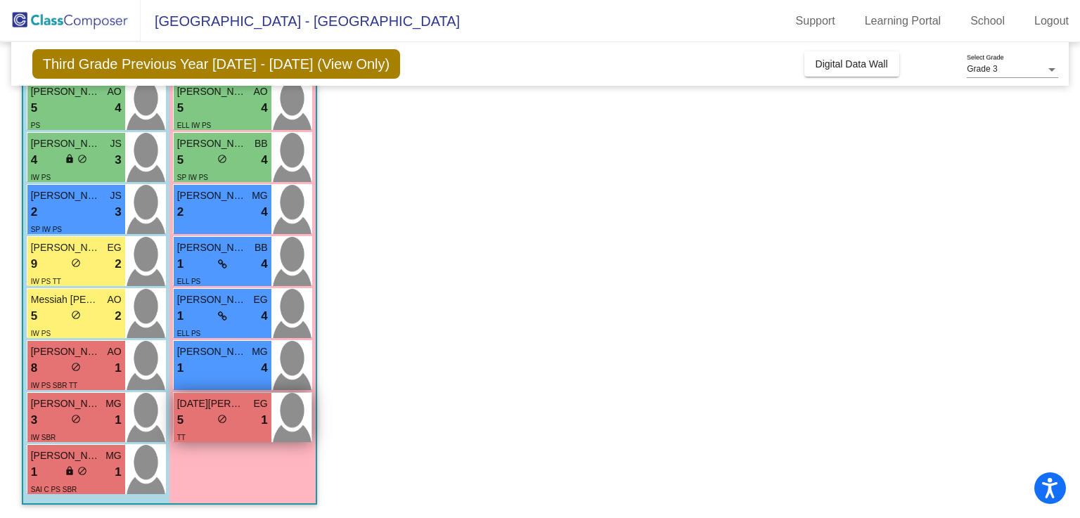
click at [197, 418] on div "5 lock do_not_disturb_alt 1" at bounding box center [222, 420] width 91 height 18
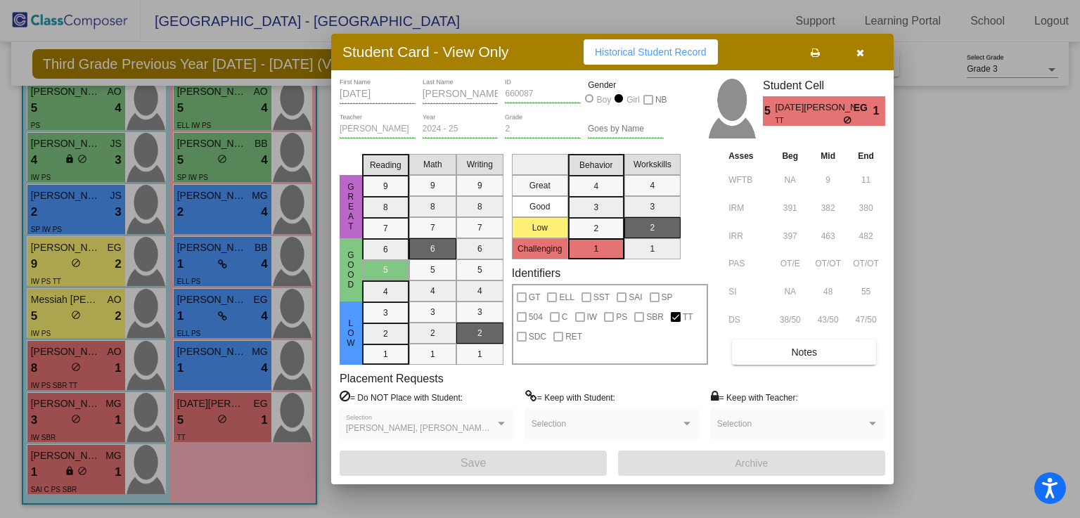
click at [682, 58] on button "Historical Student Record" at bounding box center [651, 51] width 134 height 25
